Goal: Transaction & Acquisition: Purchase product/service

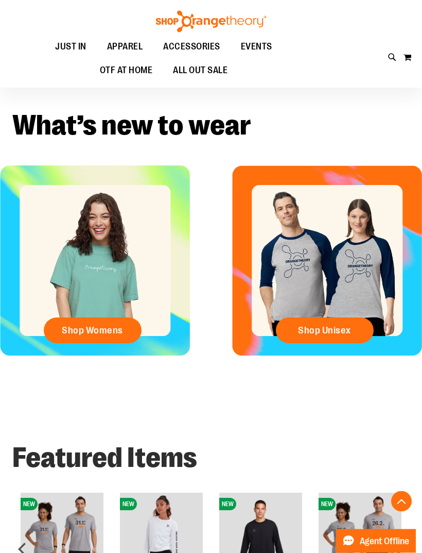
scroll to position [185, 0]
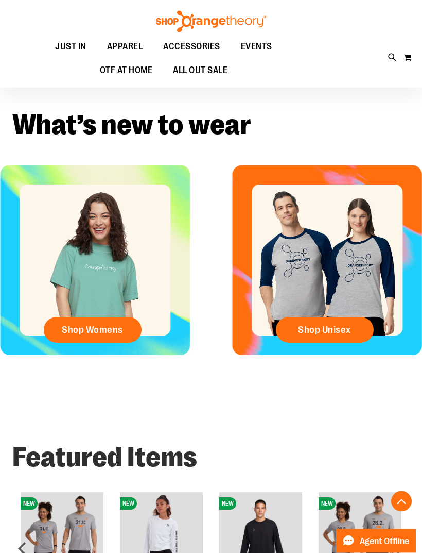
click at [100, 334] on span "Shop Womens" at bounding box center [92, 330] width 61 height 11
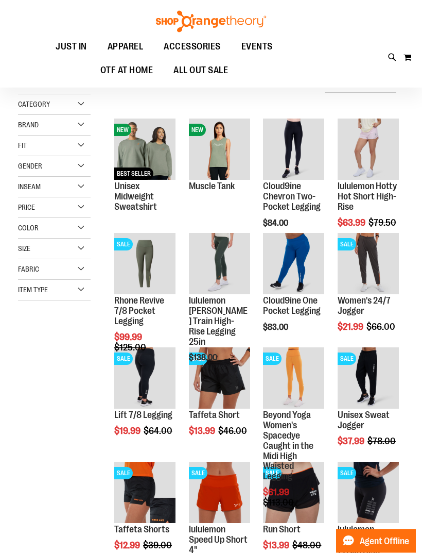
scroll to position [86, 0]
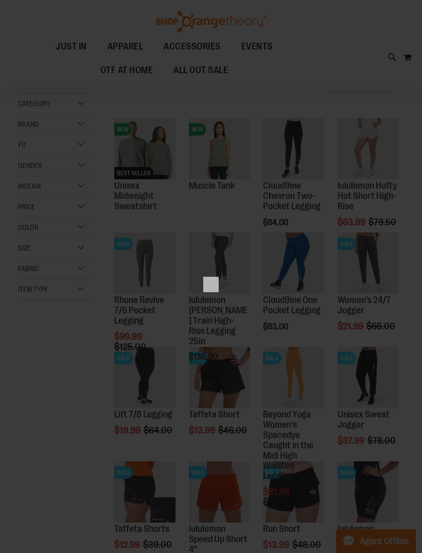
scroll to position [0, 0]
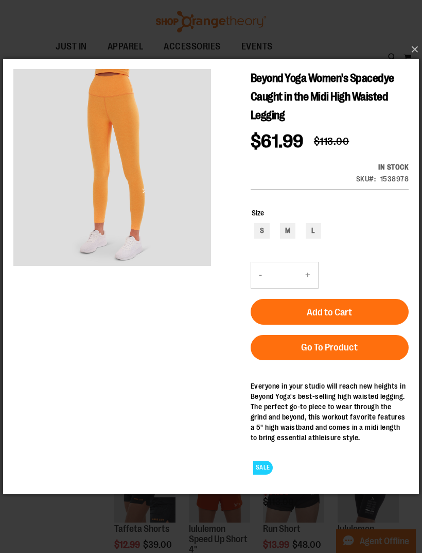
click at [281, 355] on link "Go To Product" at bounding box center [330, 347] width 158 height 25
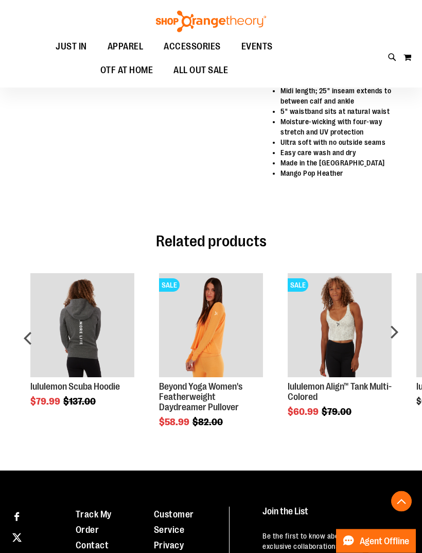
scroll to position [487, 0]
click at [188, 391] on link "Beyond Yoga Women's Featherweight Daydreamer Pullover" at bounding box center [200, 396] width 83 height 31
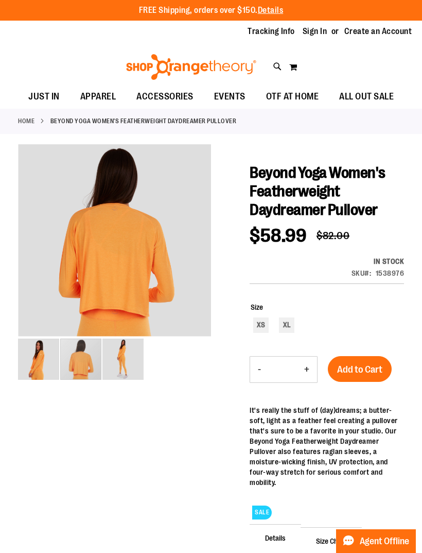
click at [82, 361] on img "image 2 of 3" at bounding box center [80, 359] width 41 height 41
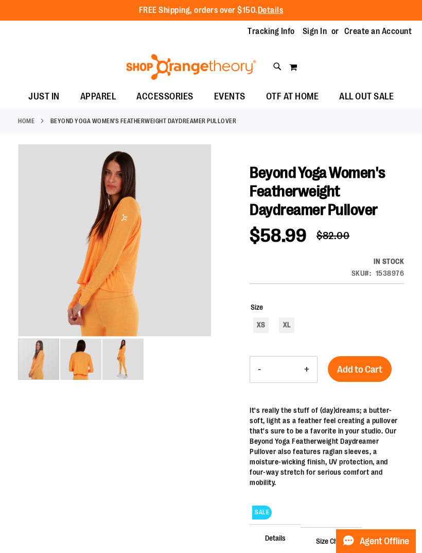
click at [42, 359] on div "carousel" at bounding box center [38, 359] width 41 height 41
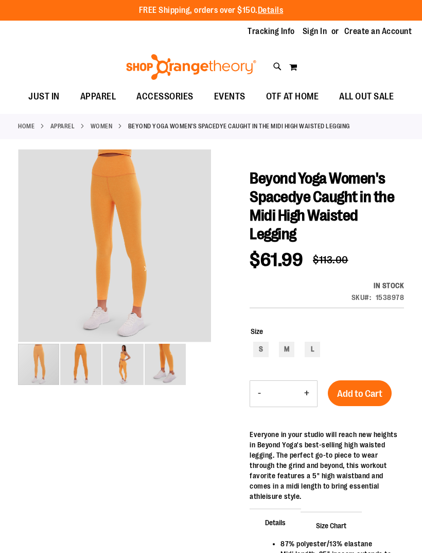
scroll to position [33, 0]
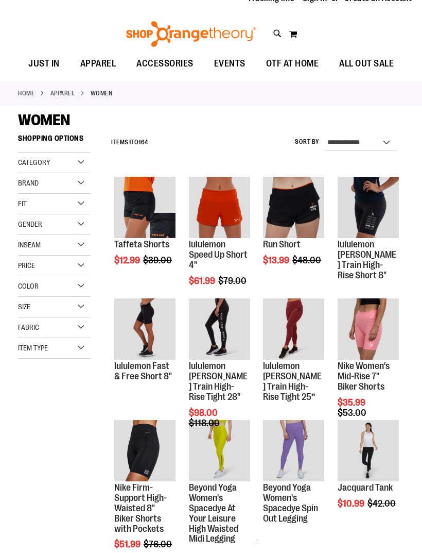
scroll to position [33, 0]
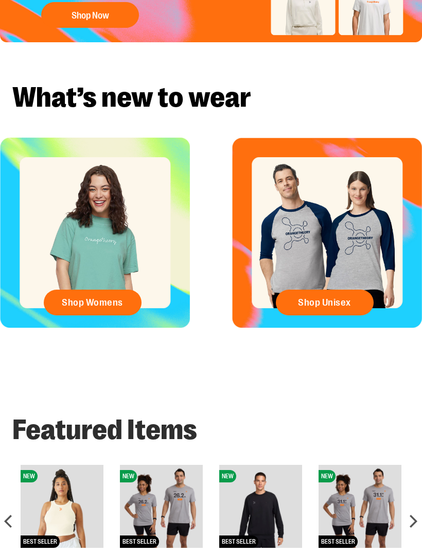
scroll to position [218, 0]
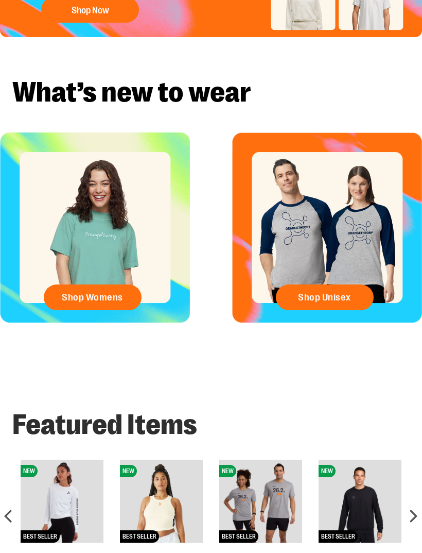
click at [89, 306] on link "Shop Womens" at bounding box center [93, 297] width 98 height 26
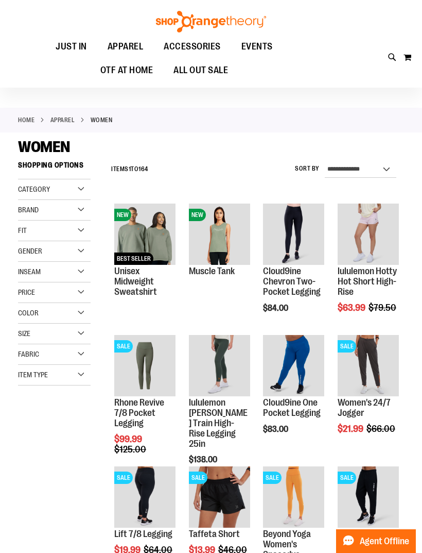
scroll to position [3, 0]
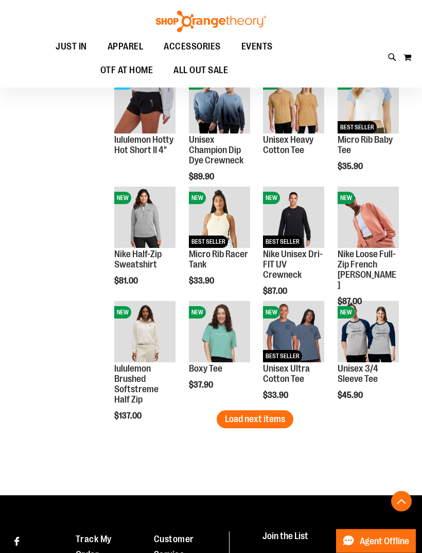
scroll to position [819, 0]
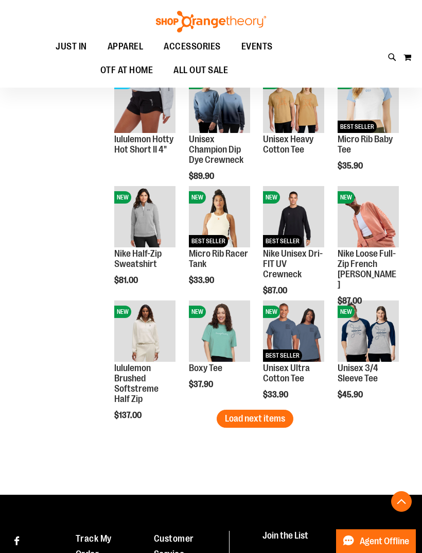
click at [250, 420] on span "Load next items" at bounding box center [255, 418] width 60 height 10
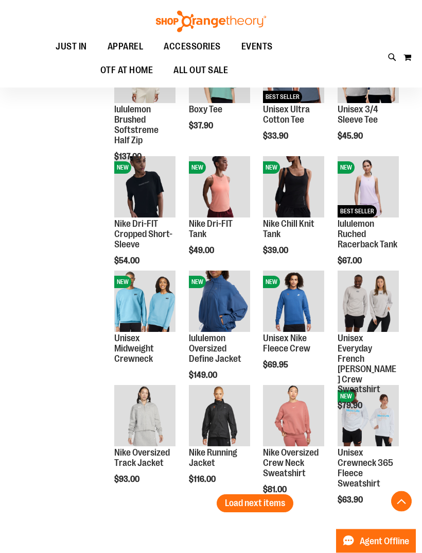
scroll to position [1077, 0]
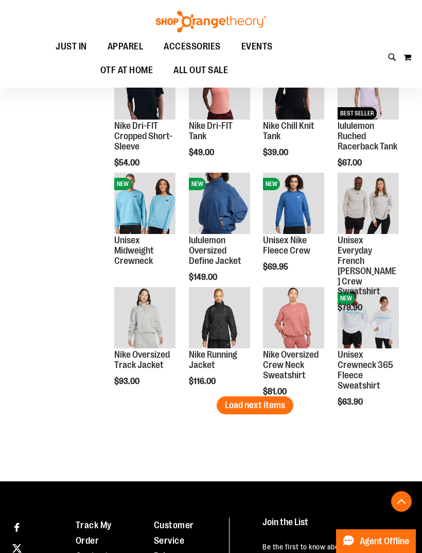
scroll to position [1180, 0]
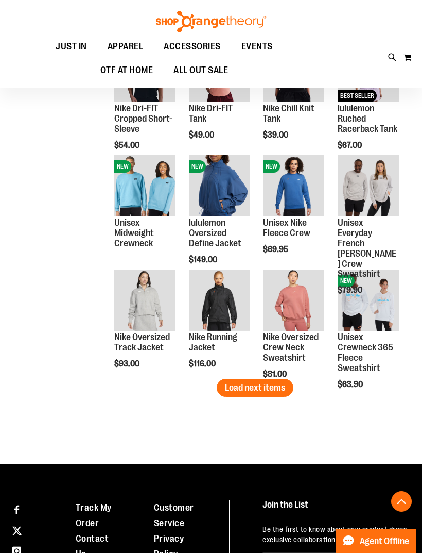
scroll to position [1198, 0]
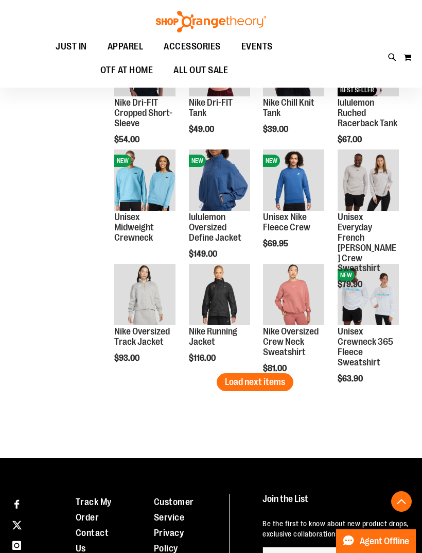
click at [235, 385] on span "Load next items" at bounding box center [255, 382] width 60 height 10
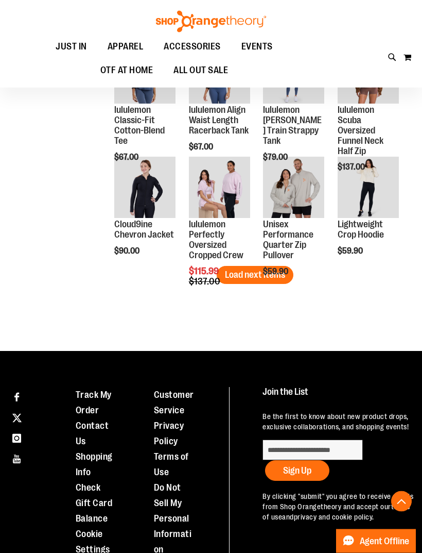
scroll to position [1649, 0]
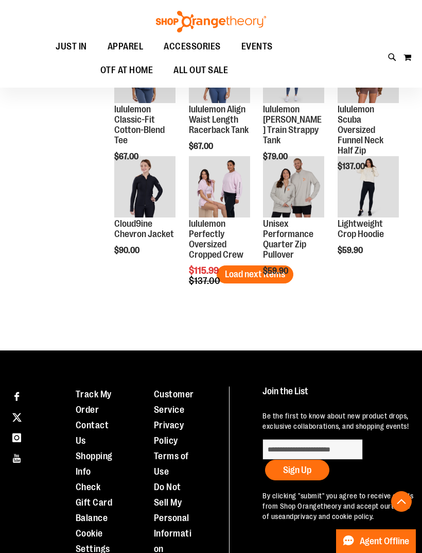
click at [258, 278] on span "Load next items" at bounding box center [255, 274] width 60 height 10
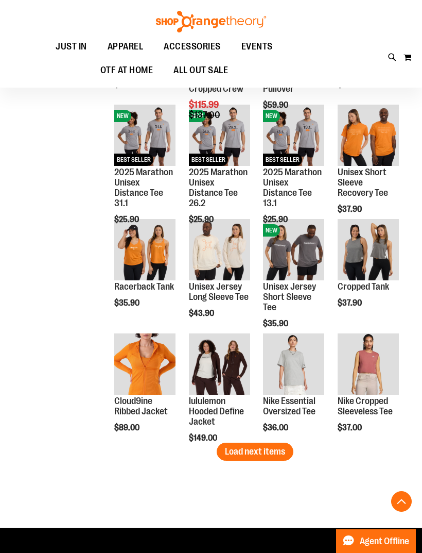
scroll to position [1857, 0]
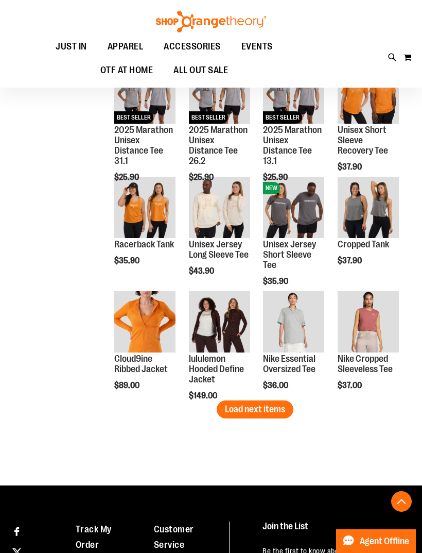
click at [133, 448] on span "Quickview" at bounding box center [138, 461] width 49 height 27
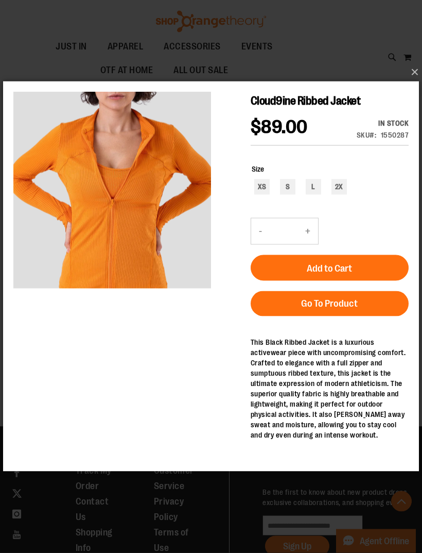
scroll to position [1917, 0]
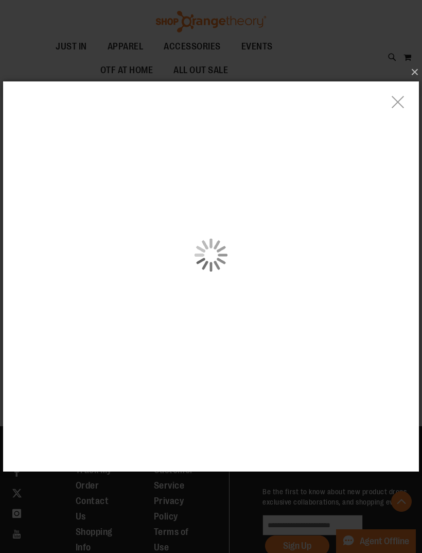
click at [110, 238] on div "carousel" at bounding box center [211, 254] width 416 height 347
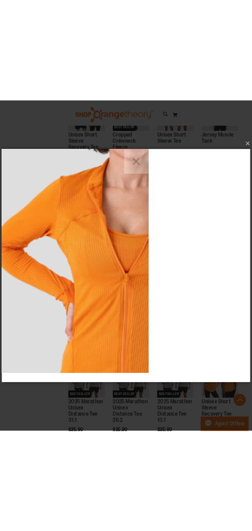
scroll to position [4195, 0]
